Goal: Navigation & Orientation: Understand site structure

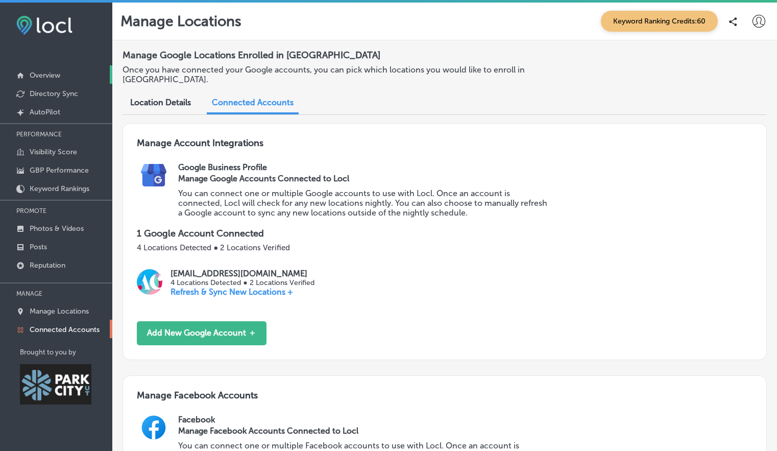
click at [43, 72] on p "Overview" at bounding box center [45, 75] width 31 height 9
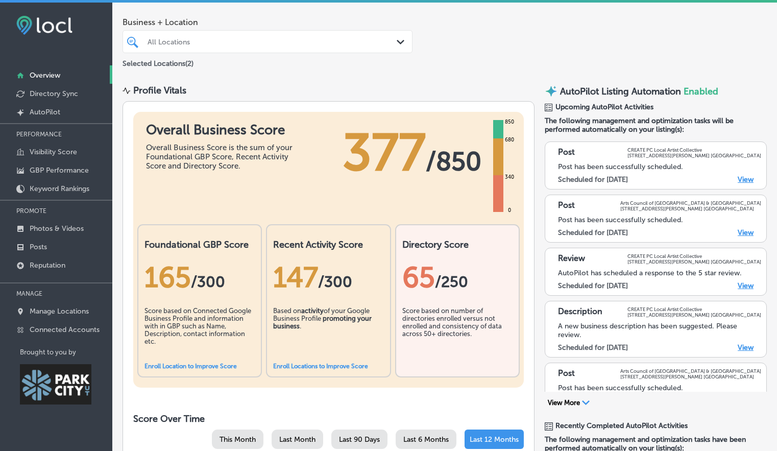
scroll to position [15, 0]
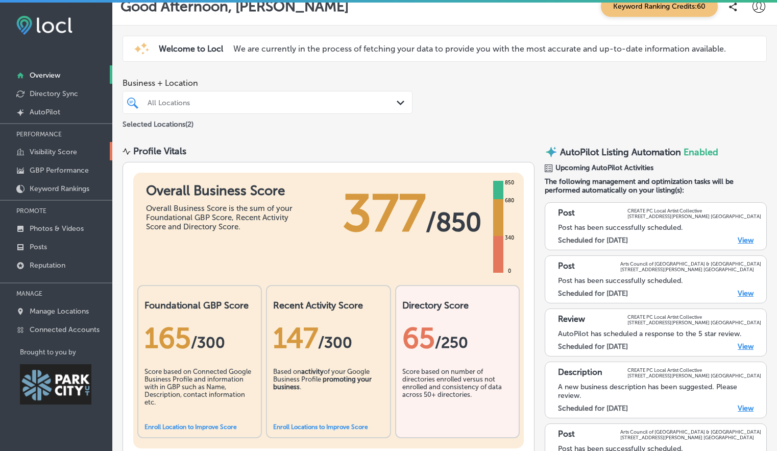
click at [71, 150] on p "Visibility Score" at bounding box center [53, 152] width 47 height 9
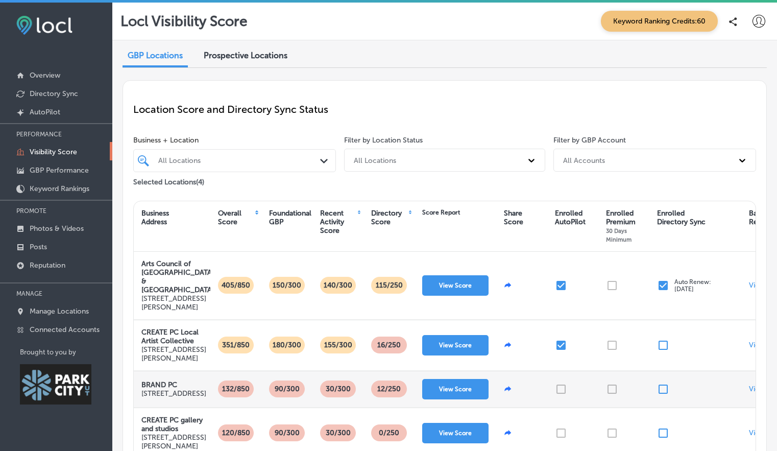
scroll to position [124, 0]
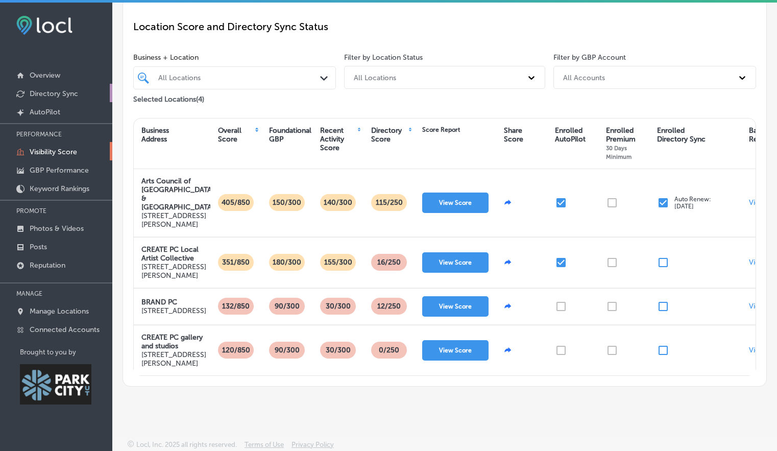
click at [41, 93] on p "Directory Sync" at bounding box center [54, 93] width 49 height 9
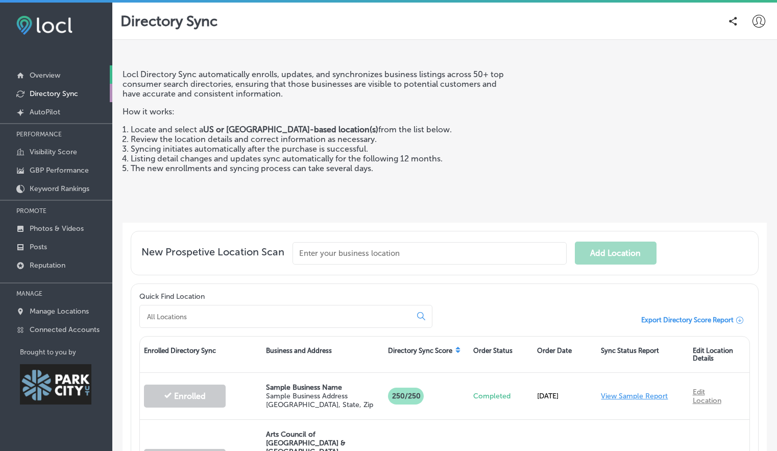
click at [52, 68] on link "Overview" at bounding box center [56, 74] width 112 height 18
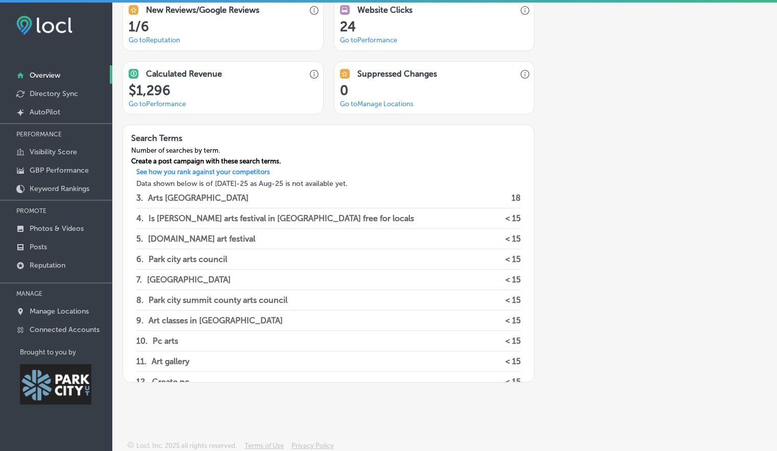
scroll to position [843, 0]
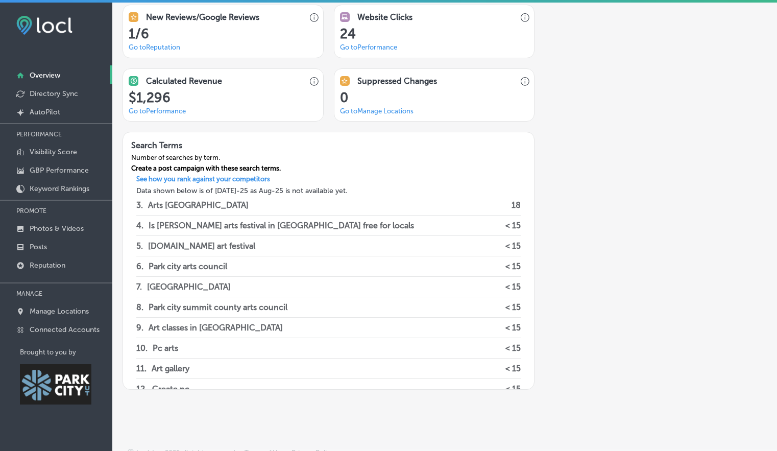
click at [153, 112] on link "Go to Performance" at bounding box center [157, 111] width 57 height 8
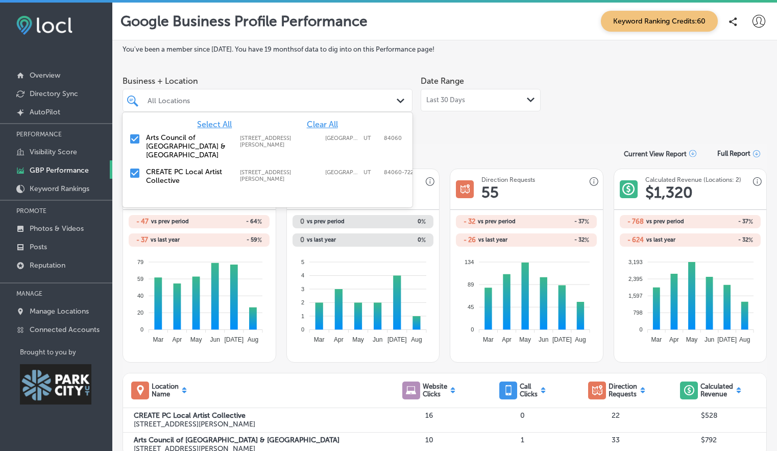
click at [397, 98] on div "Path Created with Sketch." at bounding box center [402, 100] width 11 height 11
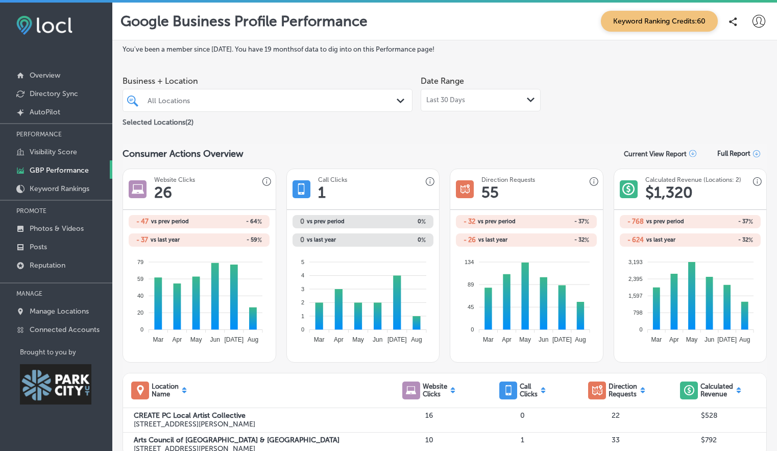
click at [282, 71] on div "Business + Location All Locations Path Created with Sketch." at bounding box center [268, 91] width 290 height 41
click at [57, 96] on p "Directory Sync" at bounding box center [54, 93] width 49 height 9
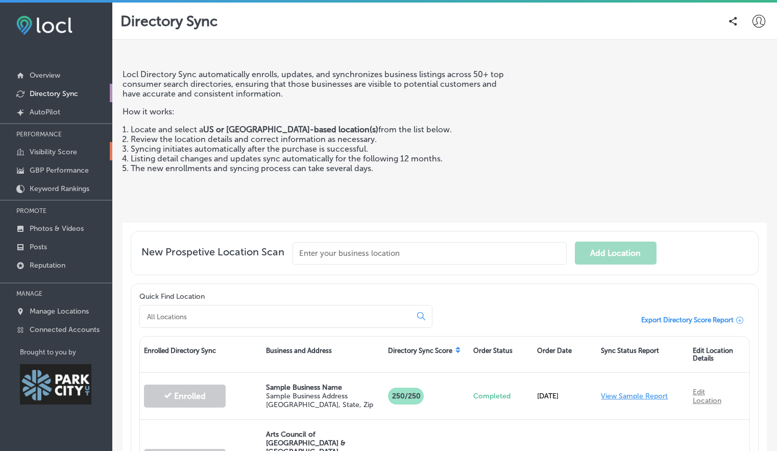
click at [67, 150] on p "Visibility Score" at bounding box center [53, 152] width 47 height 9
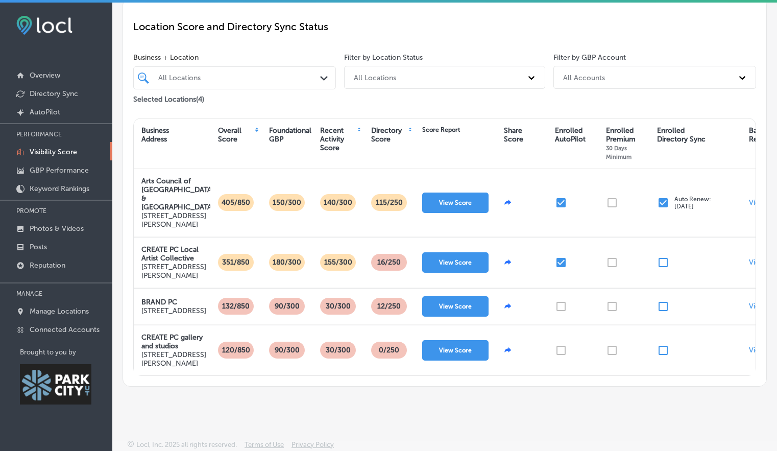
scroll to position [112, 0]
